Goal: Information Seeking & Learning: Check status

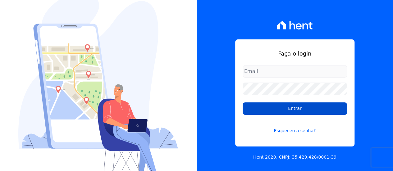
type input "[EMAIL_ADDRESS][DOMAIN_NAME]"
click at [293, 108] on input "Entrar" at bounding box center [295, 109] width 104 height 12
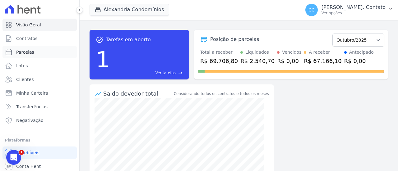
click at [34, 56] on link "Parcelas" at bounding box center [39, 52] width 74 height 12
select select
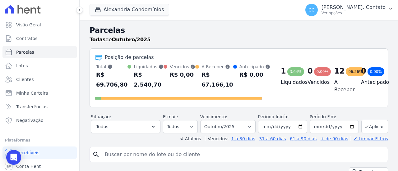
click at [32, 51] on span "Parcelas" at bounding box center [25, 52] width 18 height 6
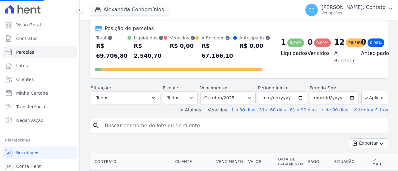
scroll to position [62, 0]
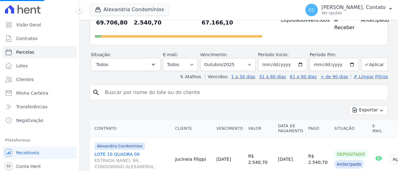
select select
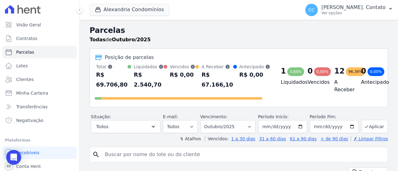
click at [141, 62] on div "Posição de parcelas Total Soma das parcelas pagas, vencidas, em aberto e agenda…" at bounding box center [238, 77] width 298 height 59
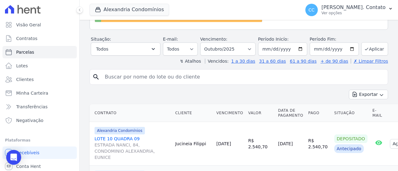
scroll to position [93, 0]
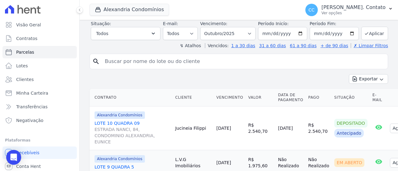
click at [136, 63] on input "search" at bounding box center [243, 61] width 284 height 12
type input "Roselin"
click at [95, 61] on icon "search" at bounding box center [95, 61] width 7 height 7
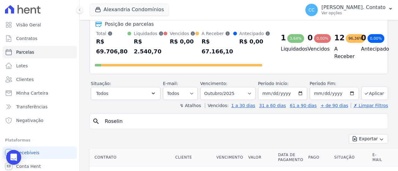
scroll to position [31, 0]
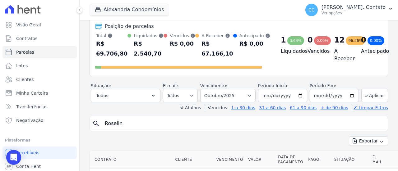
click at [180, 118] on input "Roselin" at bounding box center [243, 123] width 284 height 12
select select
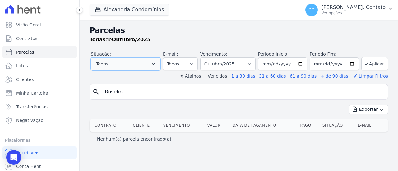
click at [156, 62] on button "Todos" at bounding box center [126, 63] width 70 height 13
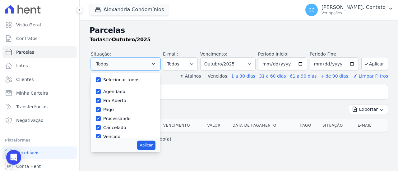
click at [156, 62] on button "Todos" at bounding box center [126, 63] width 70 height 13
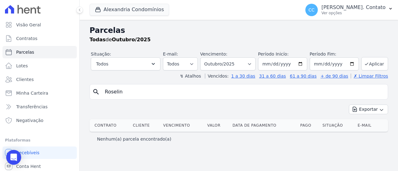
click at [150, 93] on input "Roselin" at bounding box center [243, 92] width 284 height 12
drag, startPoint x: 150, startPoint y: 93, endPoint x: 60, endPoint y: 92, distance: 89.5
click at [58, 93] on div "Visão Geral Contratos Parcelas Lotes Clientes Minha Carteira Transferências Neg…" at bounding box center [199, 85] width 398 height 171
type input "rose"
click at [142, 79] on div "Parcelas Todas de Outubro/2025 Situação: Agendado Em Aberto Pago Processando Ca…" at bounding box center [239, 95] width 318 height 151
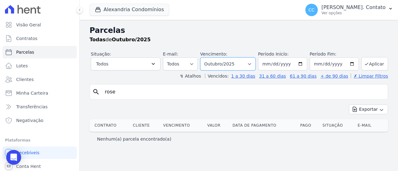
click at [255, 63] on select "Filtrar por período ──────── Todos os meses Março/2023 Abril/2023 Maio/2023 Jun…" at bounding box center [227, 63] width 55 height 13
select select "09/2023"
click at [209, 57] on select "Filtrar por período ──────── Todos os meses Março/2023 Abril/2023 Maio/2023 Jun…" at bounding box center [227, 63] width 55 height 13
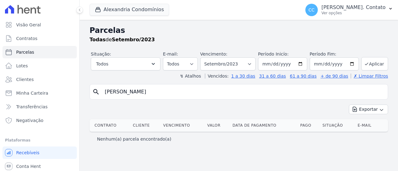
select select
click at [372, 62] on button "Aplicar" at bounding box center [374, 63] width 27 height 13
select select
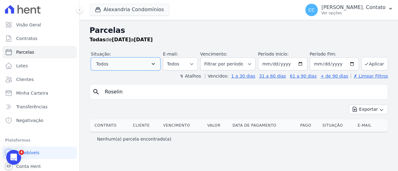
click at [157, 63] on button "Todos" at bounding box center [126, 63] width 70 height 13
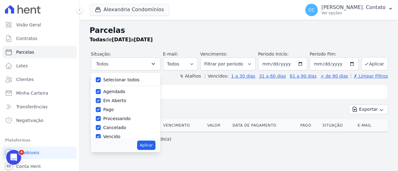
click at [131, 79] on label "Selecionar todos" at bounding box center [121, 79] width 36 height 5
click at [101, 79] on input "Selecionar todos" at bounding box center [98, 79] width 5 height 5
checkbox input "false"
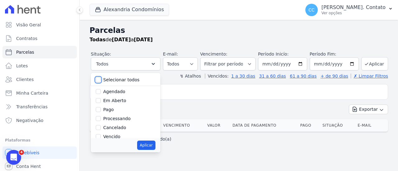
checkbox input "false"
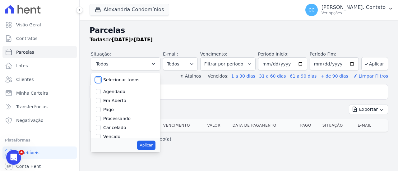
checkbox input "false"
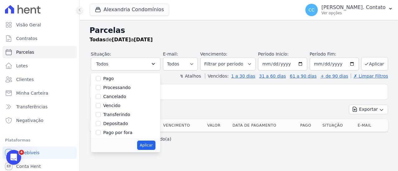
click at [114, 78] on label "Pago" at bounding box center [108, 78] width 11 height 5
click at [101, 78] on input "Pago" at bounding box center [98, 78] width 5 height 5
checkbox input "true"
click at [155, 143] on button "Aplicar" at bounding box center [146, 145] width 18 height 9
select select "paid"
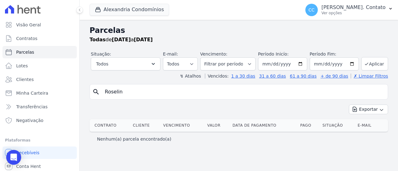
select select "paid"
click at [140, 63] on button "Todos" at bounding box center [126, 63] width 70 height 13
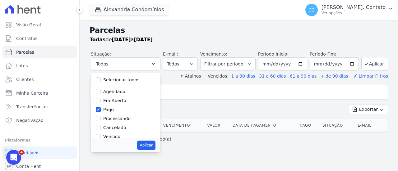
click at [187, 38] on div "Todas de 01/09/2023 a 30/09/2023" at bounding box center [238, 39] width 298 height 7
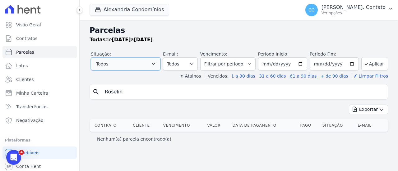
click at [145, 58] on button "Todos" at bounding box center [126, 63] width 70 height 13
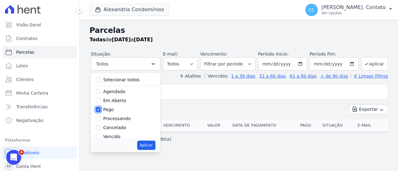
click at [101, 110] on input "Pago" at bounding box center [98, 109] width 5 height 5
checkbox input "false"
click at [122, 80] on label "Selecionar todos" at bounding box center [121, 79] width 36 height 5
click at [101, 80] on input "Selecionar todos" at bounding box center [98, 79] width 5 height 5
checkbox input "true"
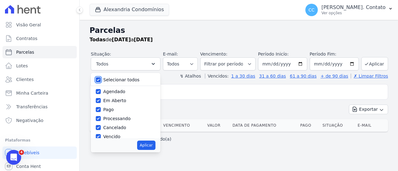
checkbox input "true"
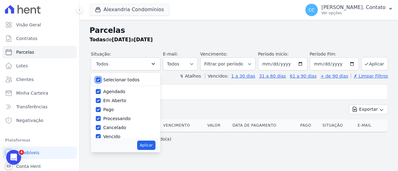
checkbox input "true"
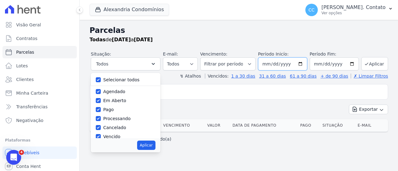
click at [304, 63] on input "2023-09-01" at bounding box center [282, 63] width 49 height 13
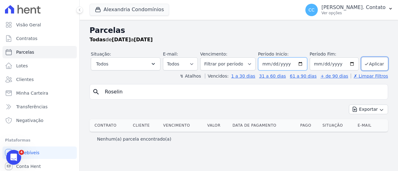
type input "2023-10-01"
click at [352, 62] on input "2023-09-30" at bounding box center [333, 63] width 49 height 13
type input "2023-10-30"
click at [303, 63] on input "2023-10-01" at bounding box center [282, 63] width 49 height 13
click at [300, 45] on div "Parcelas Todas de 01/09/2023 a 30/09/2023" at bounding box center [238, 37] width 298 height 24
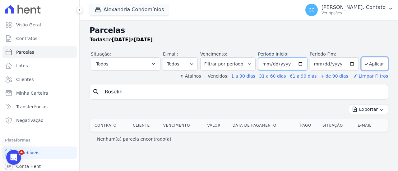
click at [285, 63] on input "2023-10-01" at bounding box center [282, 63] width 49 height 13
click at [304, 63] on input "2023-10-01" at bounding box center [282, 63] width 49 height 13
click at [288, 66] on input "2023-10-01" at bounding box center [282, 63] width 49 height 13
click at [291, 64] on input "2225-10-01" at bounding box center [282, 63] width 49 height 13
type input "2025-10-01"
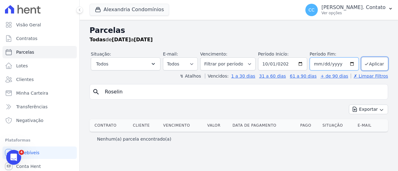
click at [339, 66] on input "2023-10-30" at bounding box center [333, 63] width 49 height 13
type input "[DATE]"
click at [375, 62] on button "Aplicar" at bounding box center [374, 63] width 27 height 13
select select
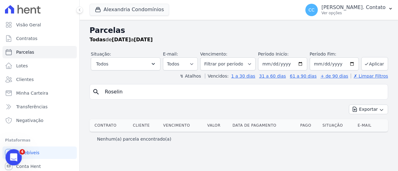
click at [11, 153] on icon "Abrir mensagem da Intercom" at bounding box center [13, 157] width 10 height 10
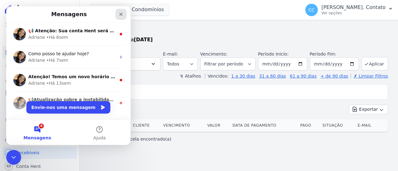
click at [123, 14] on icon "Fechar" at bounding box center [120, 14] width 5 height 5
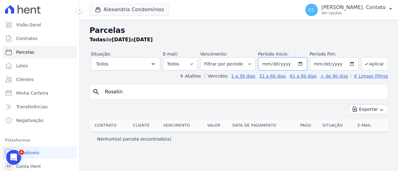
click at [307, 64] on input "[DATE]" at bounding box center [282, 63] width 49 height 13
click at [276, 66] on input "[DATE]" at bounding box center [282, 63] width 49 height 13
type input "[DATE]"
click at [374, 64] on button "Aplicar" at bounding box center [374, 63] width 27 height 13
select select
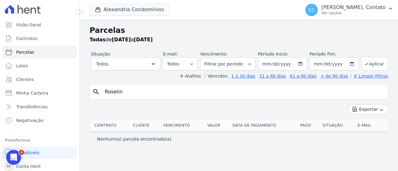
click at [160, 86] on input "Roselin" at bounding box center [243, 92] width 284 height 12
click at [213, 90] on input "Roselin" at bounding box center [243, 92] width 284 height 12
click at [213, 88] on input "Roselin" at bounding box center [243, 92] width 284 height 12
click at [140, 65] on button "Todos" at bounding box center [126, 63] width 70 height 13
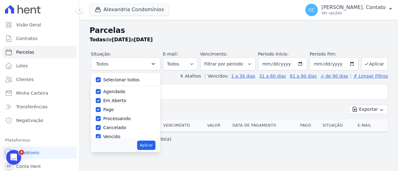
click at [234, 100] on div "search Roselin Exportar Exportar PDF Exportar CSV Contrato Cliente Vencimento V…" at bounding box center [238, 115] width 298 height 62
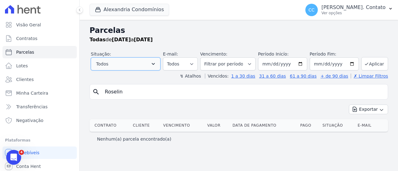
click at [155, 64] on icon "button" at bounding box center [153, 64] width 3 height 2
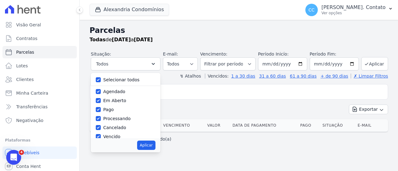
click at [128, 77] on label "Selecionar todos" at bounding box center [121, 79] width 36 height 5
click at [101, 77] on input "Selecionar todos" at bounding box center [98, 79] width 5 height 5
checkbox input "false"
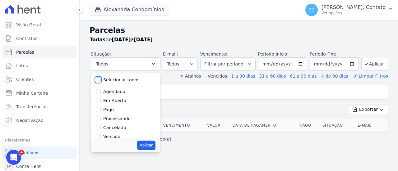
checkbox input "false"
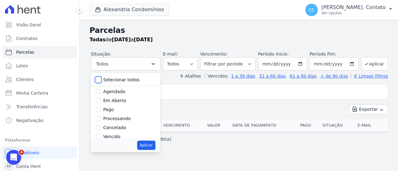
checkbox input "false"
click at [114, 109] on label "Pago" at bounding box center [108, 109] width 11 height 5
click at [101, 109] on input "Pago" at bounding box center [98, 109] width 5 height 5
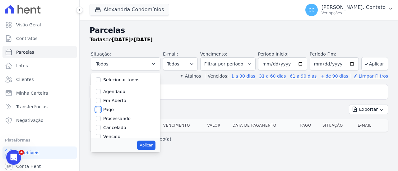
checkbox input "true"
click at [228, 88] on input "Roselin" at bounding box center [243, 92] width 284 height 12
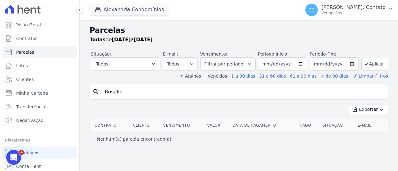
click at [276, 106] on div "Exportar Exportar PDF Exportar CSV" at bounding box center [238, 112] width 298 height 15
drag, startPoint x: 121, startPoint y: 88, endPoint x: 65, endPoint y: 81, distance: 57.0
click at [66, 81] on div "Visão Geral Contratos [GEOGRAPHIC_DATA] Lotes Clientes Minha Carteira Transferê…" at bounding box center [199, 85] width 398 height 171
click at [373, 62] on button "Aplicar" at bounding box center [374, 63] width 27 height 13
select select
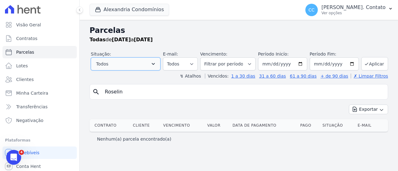
click at [159, 62] on button "Todos" at bounding box center [126, 63] width 70 height 13
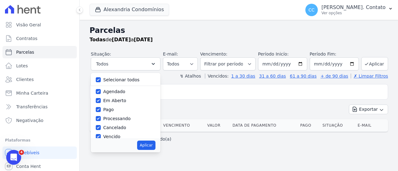
click at [131, 77] on label "Selecionar todos" at bounding box center [121, 79] width 36 height 5
click at [101, 77] on input "Selecionar todos" at bounding box center [98, 79] width 5 height 5
checkbox input "false"
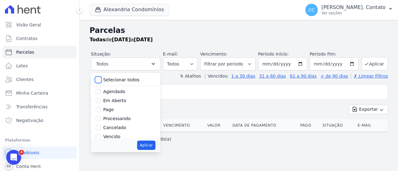
checkbox input "false"
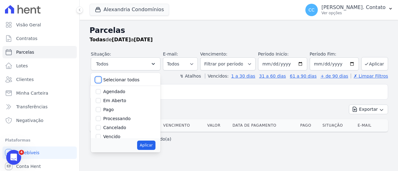
checkbox input "false"
click at [234, 99] on div "search [GEOGRAPHIC_DATA] Exportar Exportar PDF Exportar CSV Contrato Cliente Ve…" at bounding box center [238, 115] width 298 height 62
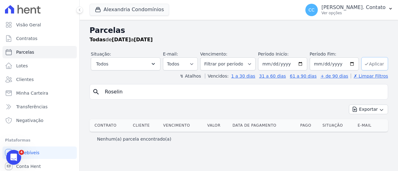
click at [379, 63] on button "Aplicar" at bounding box center [374, 63] width 27 height 13
select select
click at [132, 92] on input "Roselin" at bounding box center [243, 92] width 284 height 12
drag, startPoint x: 132, startPoint y: 92, endPoint x: 72, endPoint y: 90, distance: 59.4
click at [72, 90] on div "Visão Geral Contratos [GEOGRAPHIC_DATA] Lotes Clientes Minha Carteira Transferê…" at bounding box center [199, 85] width 398 height 171
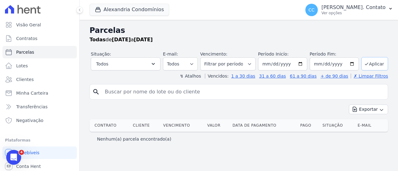
click at [379, 64] on button "Aplicar" at bounding box center [374, 63] width 27 height 13
select select
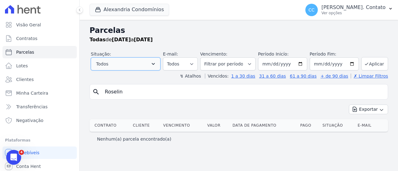
click at [154, 63] on button "Todos" at bounding box center [126, 63] width 70 height 13
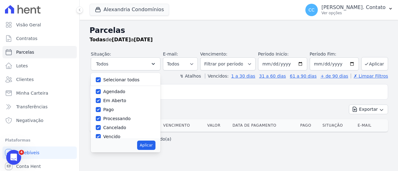
click at [140, 81] on label "Selecionar todos" at bounding box center [121, 79] width 36 height 5
click at [101, 81] on input "Selecionar todos" at bounding box center [98, 79] width 5 height 5
checkbox input "false"
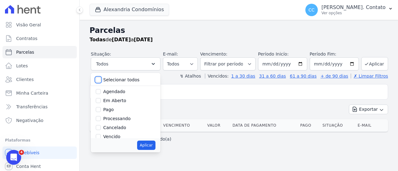
checkbox input "false"
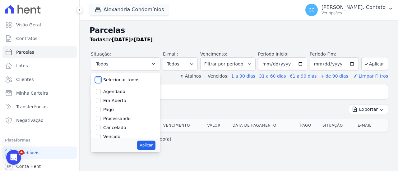
checkbox input "false"
click at [123, 110] on div "Pago" at bounding box center [126, 109] width 60 height 9
click at [114, 110] on label "Pago" at bounding box center [108, 109] width 11 height 5
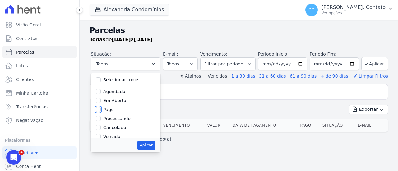
click at [101, 110] on input "Pago" at bounding box center [98, 109] width 5 height 5
checkbox input "true"
click at [291, 97] on input "Roselin" at bounding box center [243, 92] width 284 height 12
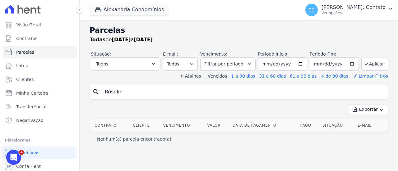
drag, startPoint x: 117, startPoint y: 90, endPoint x: 84, endPoint y: 90, distance: 32.6
click at [84, 90] on div "Parcelas Todas de 01/09/2025 a 30/10/2025 Situação: Agendado Em Aberto Pago Pro…" at bounding box center [239, 95] width 318 height 151
click at [131, 76] on div "↯ Atalhos Vencidos: 1 a 30 dias 31 a 60 dias 61 a 90 dias + de 90 dias ✗ Limpar…" at bounding box center [238, 76] width 298 height 6
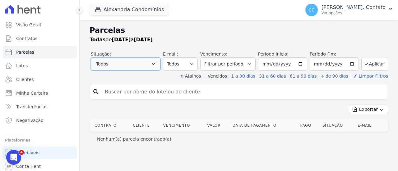
click at [156, 64] on icon "button" at bounding box center [153, 64] width 6 height 6
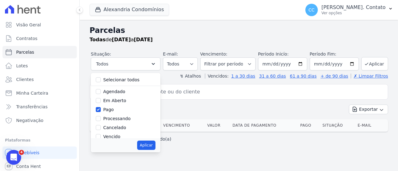
click at [113, 109] on label "Pago" at bounding box center [108, 109] width 11 height 5
click at [101, 109] on input "Pago" at bounding box center [98, 109] width 5 height 5
click at [113, 110] on label "Pago" at bounding box center [108, 109] width 11 height 5
click at [101, 110] on input "Pago" at bounding box center [98, 109] width 5 height 5
checkbox input "true"
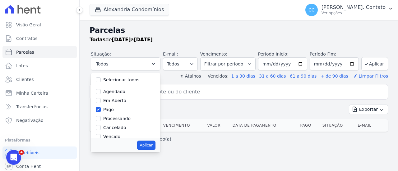
click at [150, 144] on button "Aplicar" at bounding box center [146, 145] width 18 height 9
select select "paid"
